Goal: Find specific page/section: Find specific page/section

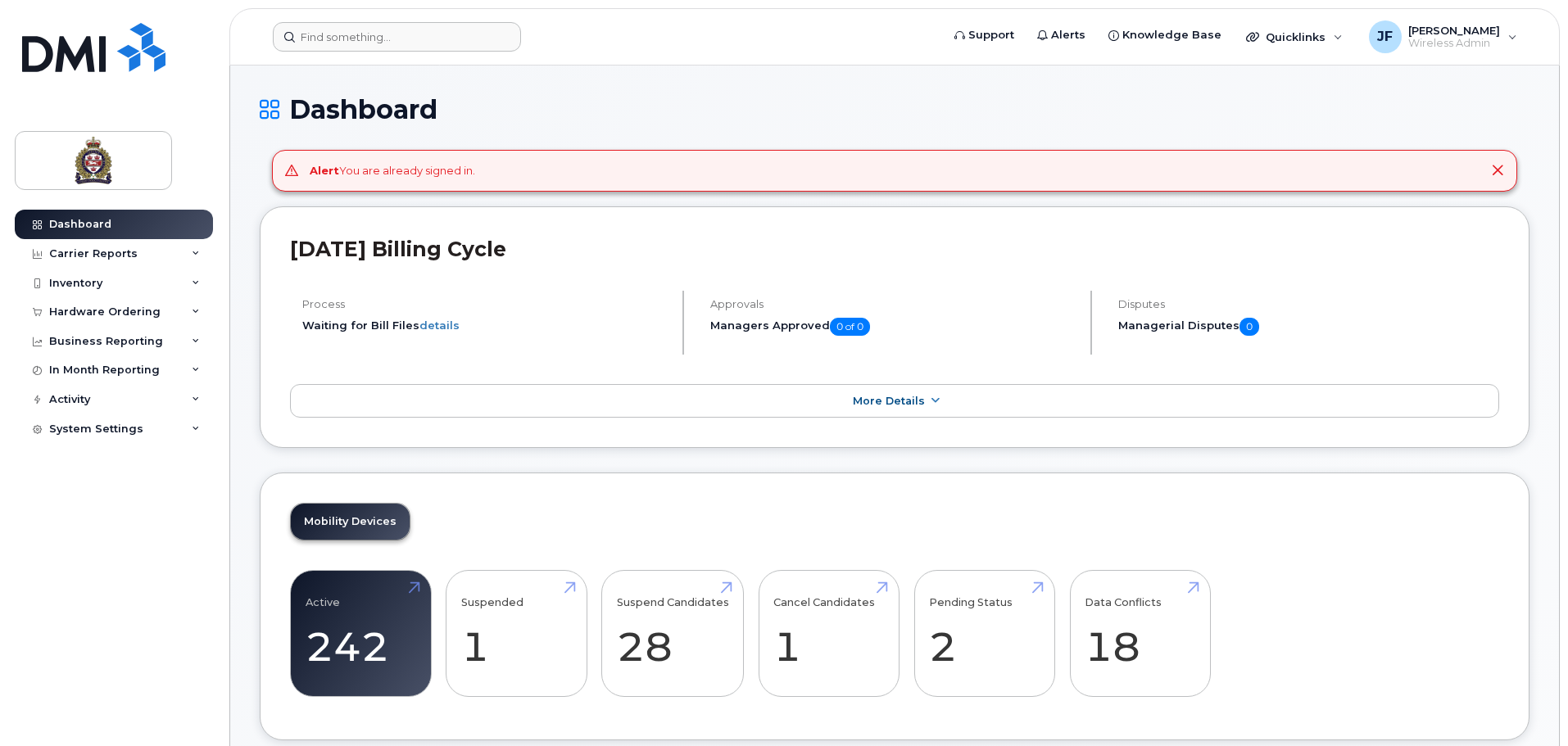
click at [313, 45] on header "Support Alerts Knowledge Base Quicklinks Suspend / Cancel Device Change SIM Car…" at bounding box center [894, 37] width 1330 height 58
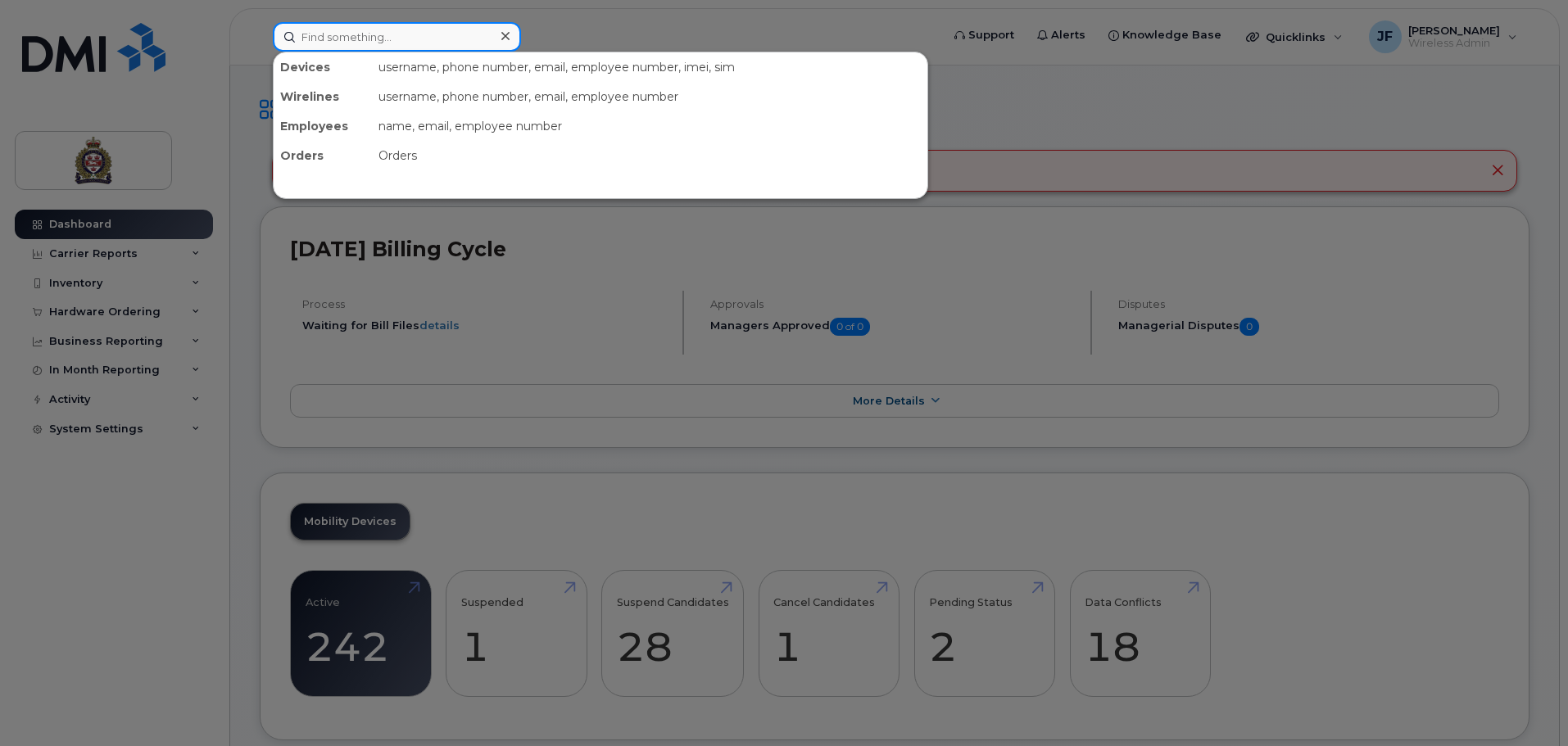
click at [312, 43] on input at bounding box center [396, 37] width 248 height 29
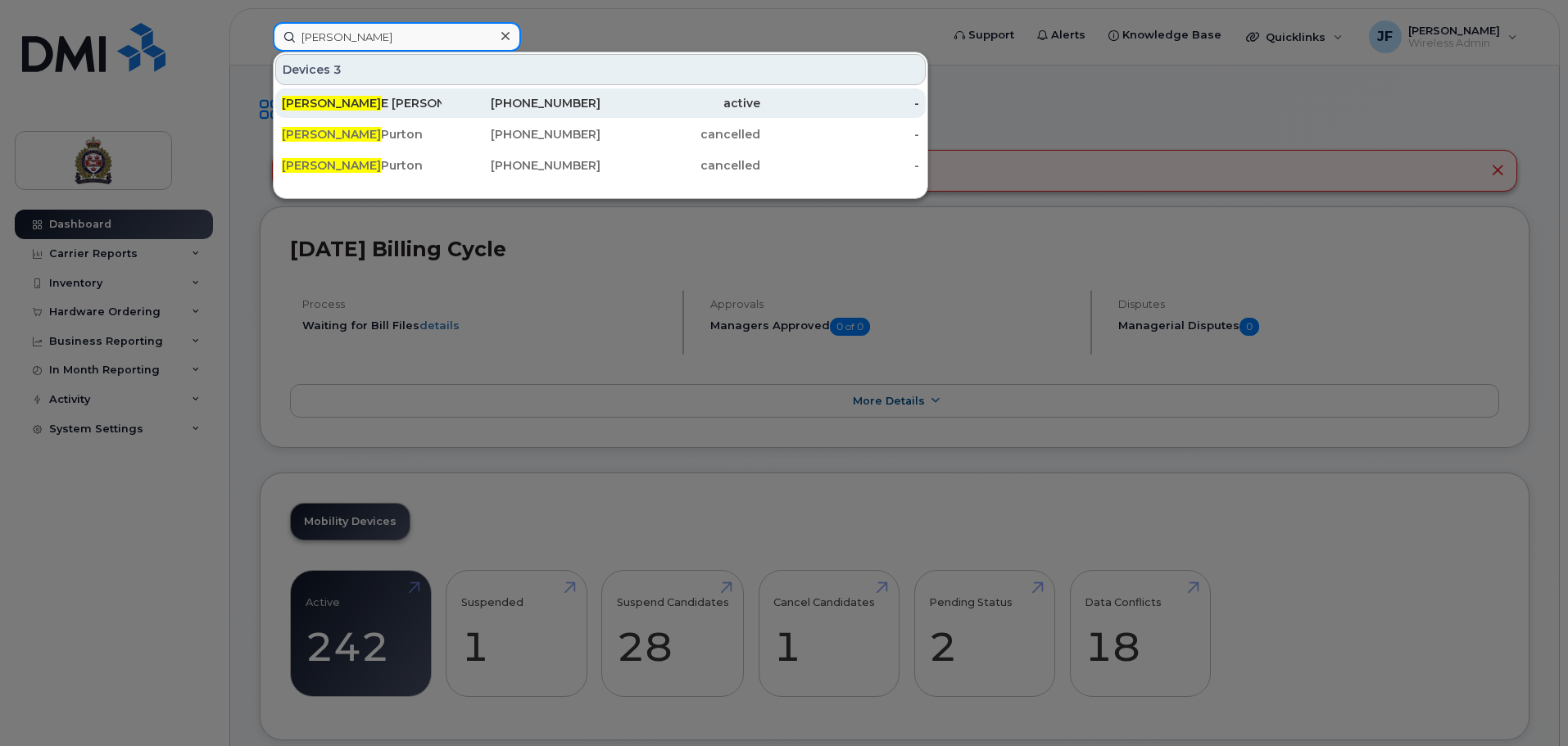
type input "[PERSON_NAME]"
click at [344, 110] on div "[PERSON_NAME]" at bounding box center [362, 103] width 159 height 16
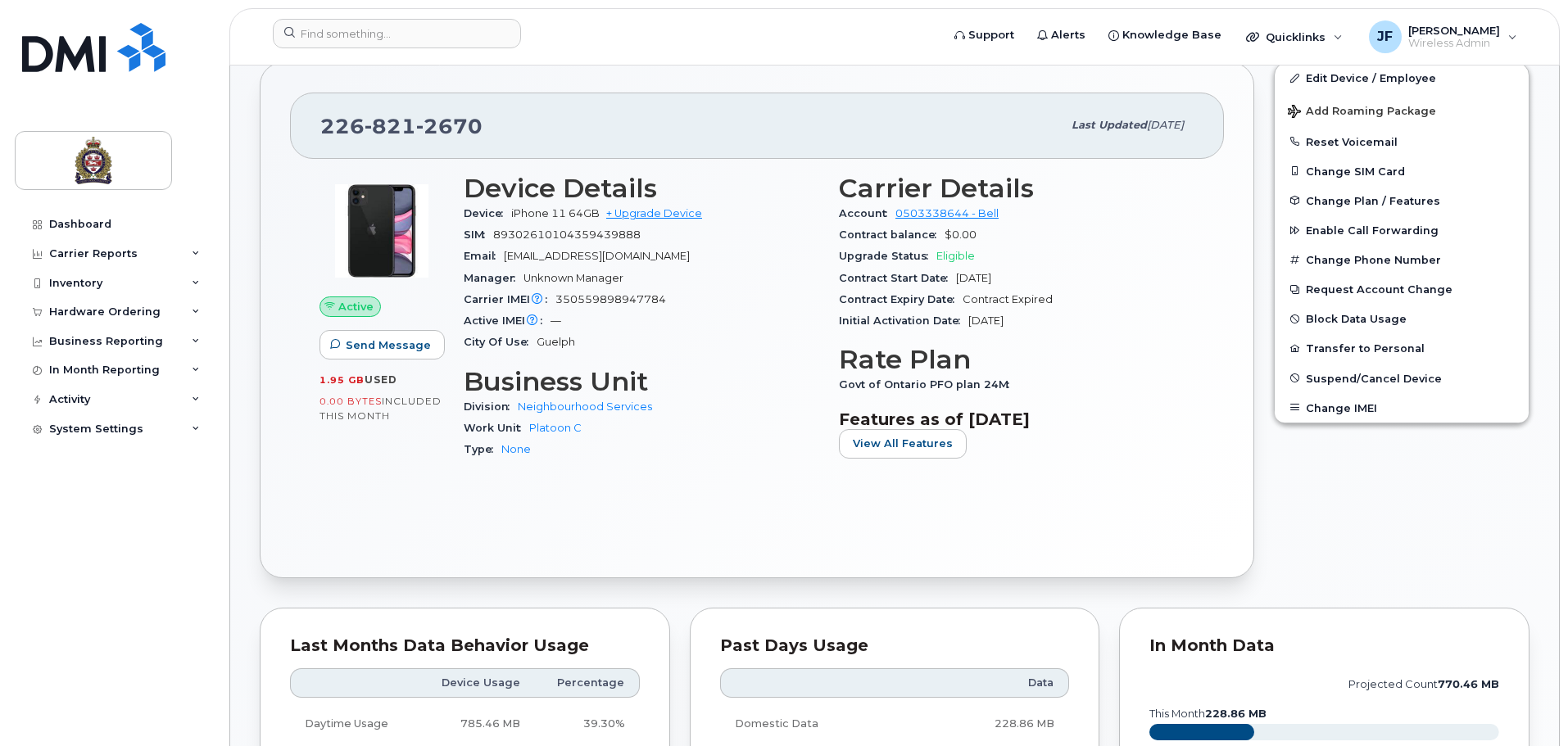
scroll to position [328, 0]
